Goal: Transaction & Acquisition: Purchase product/service

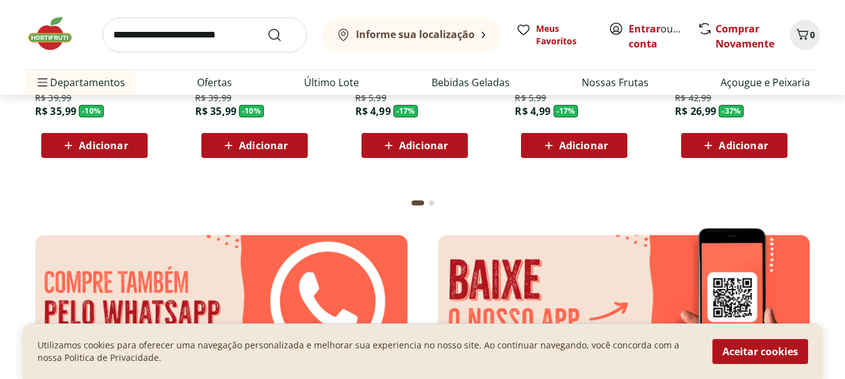
scroll to position [2346, 0]
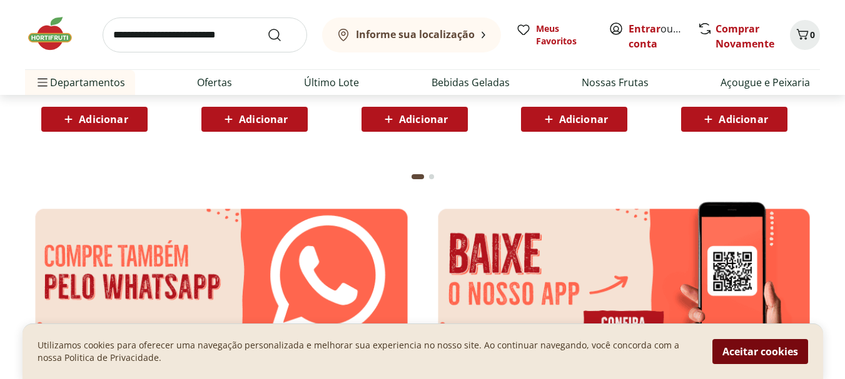
click at [774, 351] on button "Aceitar cookies" at bounding box center [760, 351] width 96 height 25
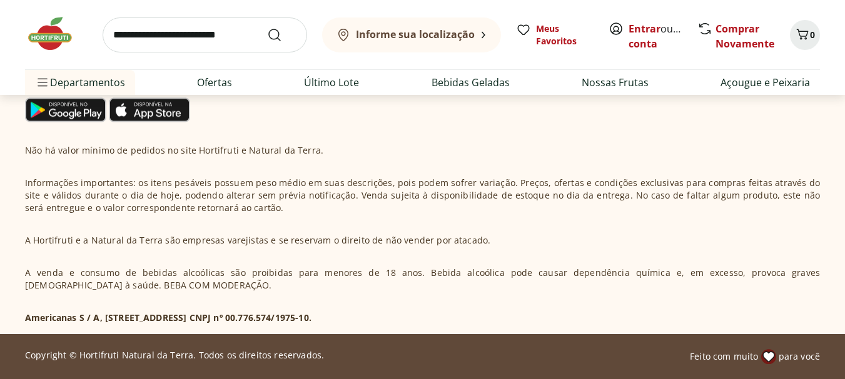
scroll to position [3883, 0]
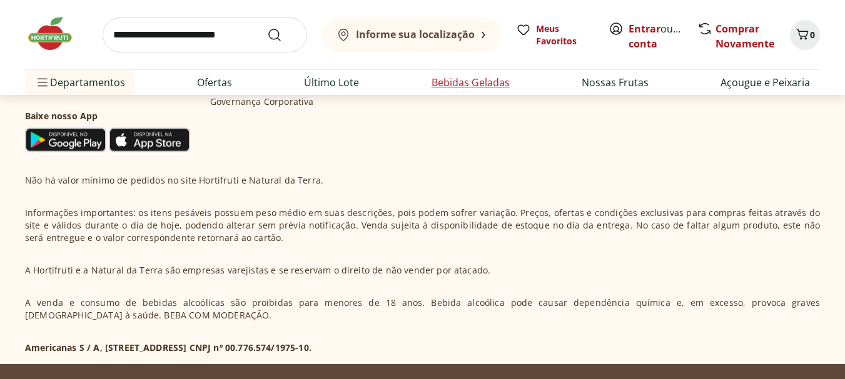
click at [471, 83] on link "Bebidas Geladas" at bounding box center [470, 82] width 78 height 15
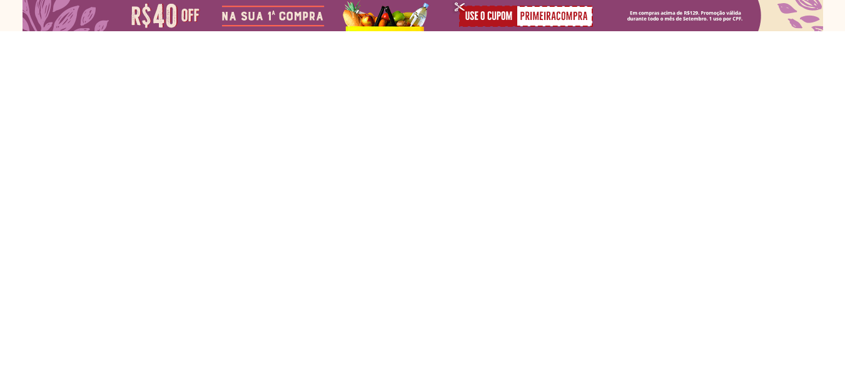
select select "**********"
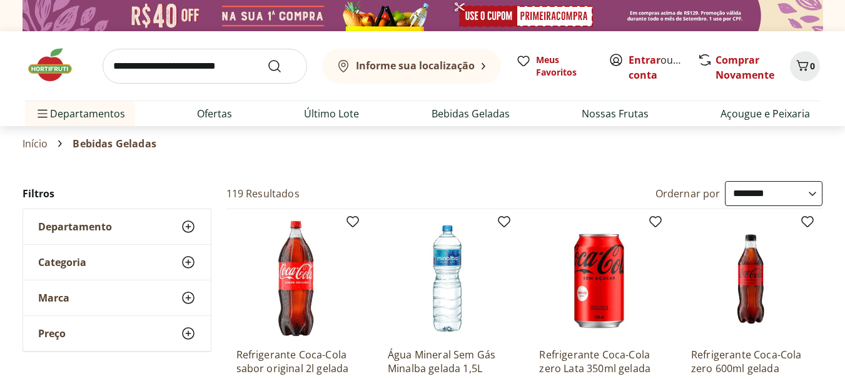
click at [457, 278] on img at bounding box center [447, 278] width 119 height 119
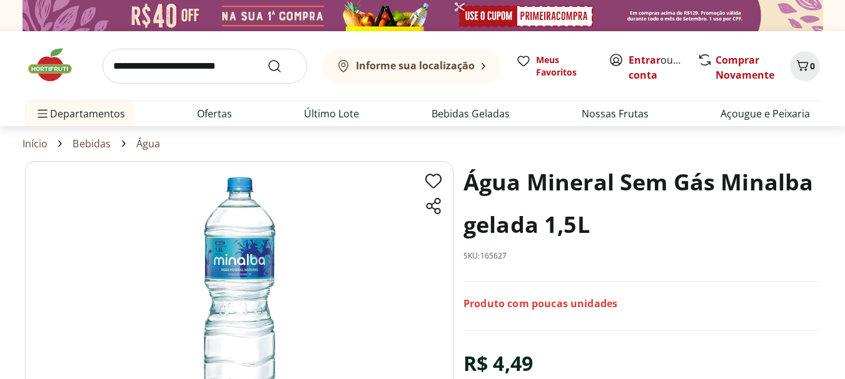
drag, startPoint x: 848, startPoint y: 89, endPoint x: 134, endPoint y: 214, distance: 724.2
drag, startPoint x: 134, startPoint y: 214, endPoint x: 115, endPoint y: 216, distance: 19.5
click at [115, 216] on img at bounding box center [239, 311] width 428 height 300
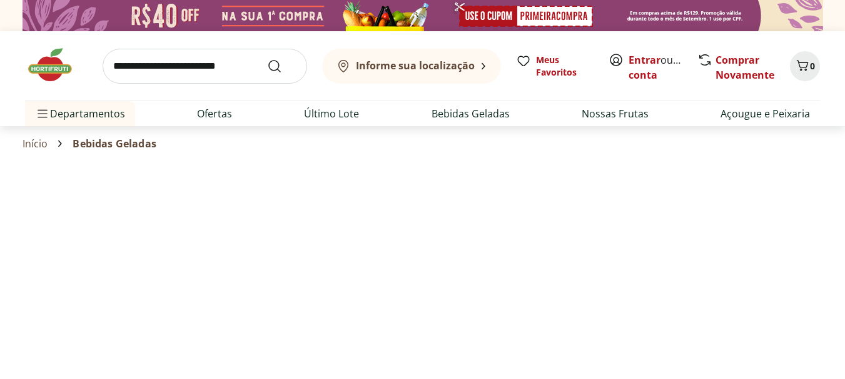
select select "**********"
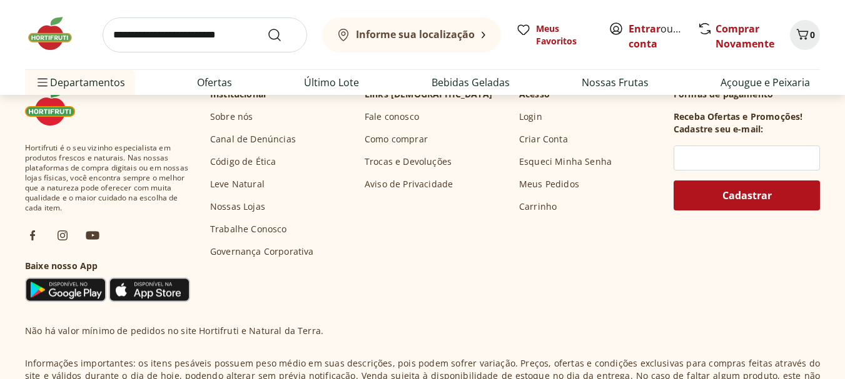
scroll to position [1058, 0]
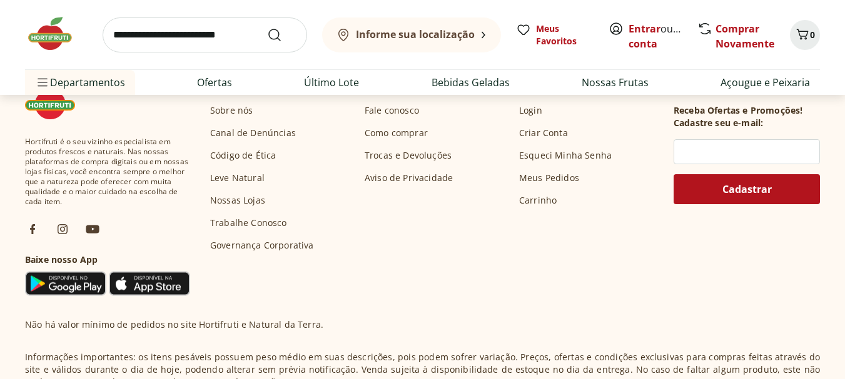
click at [391, 109] on link "Fale conosco" at bounding box center [391, 110] width 54 height 13
